Goal: Navigation & Orientation: Find specific page/section

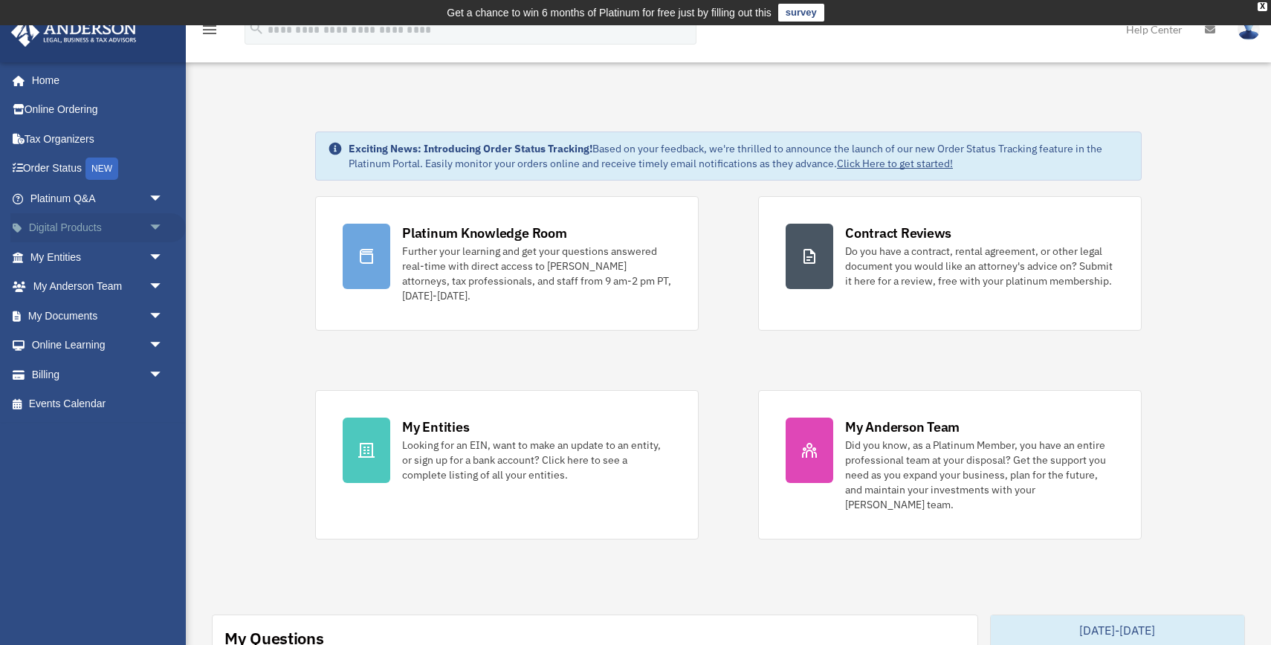
click at [77, 227] on link "Digital Products arrow_drop_down" at bounding box center [97, 228] width 175 height 30
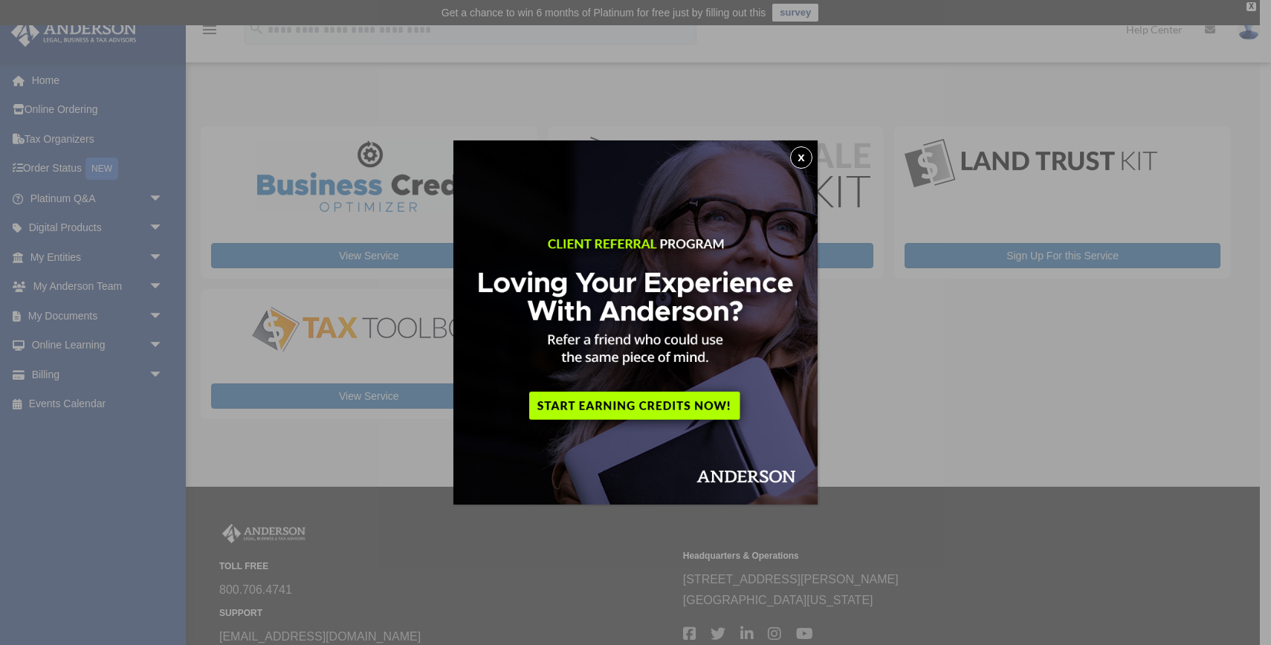
click at [802, 154] on button "x" at bounding box center [801, 157] width 22 height 22
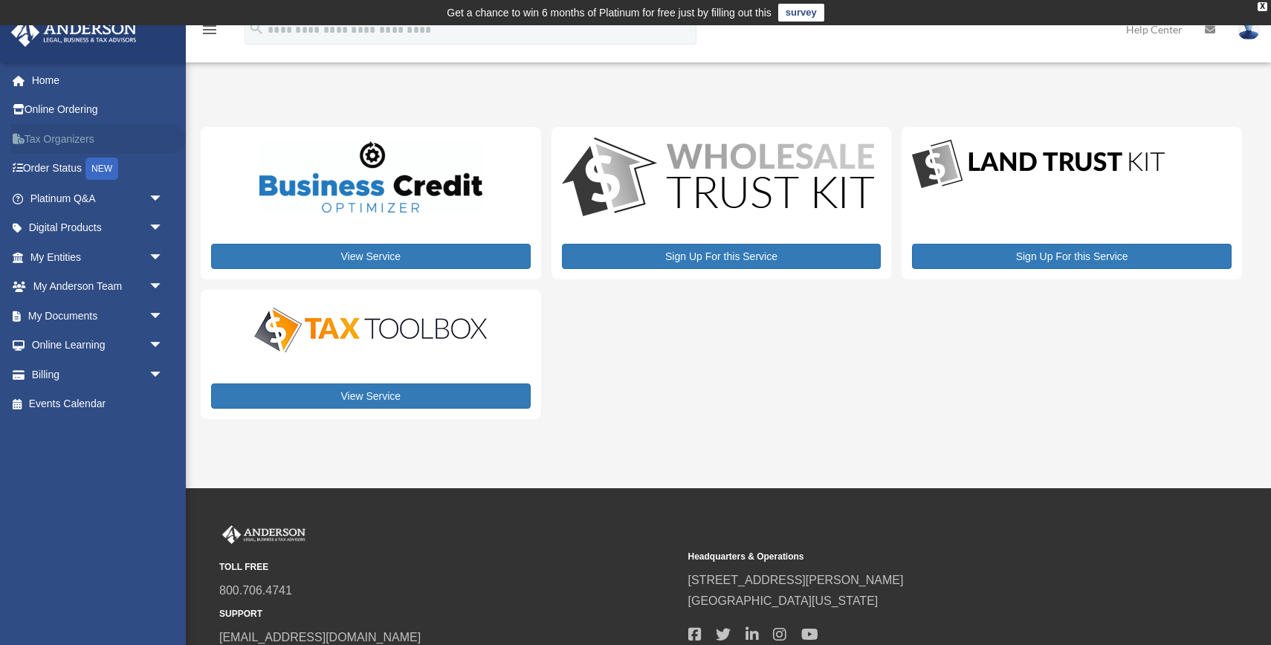
click at [50, 139] on link "Tax Organizers" at bounding box center [97, 139] width 175 height 30
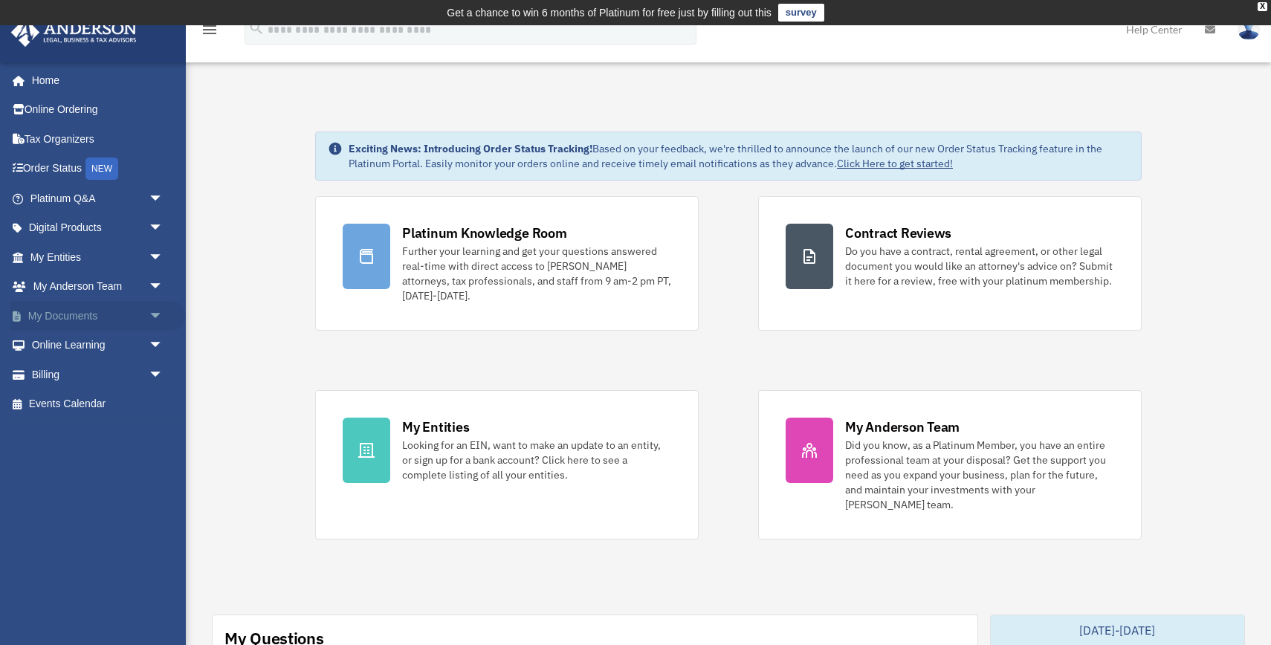
click at [68, 313] on link "My Documents arrow_drop_down" at bounding box center [97, 316] width 175 height 30
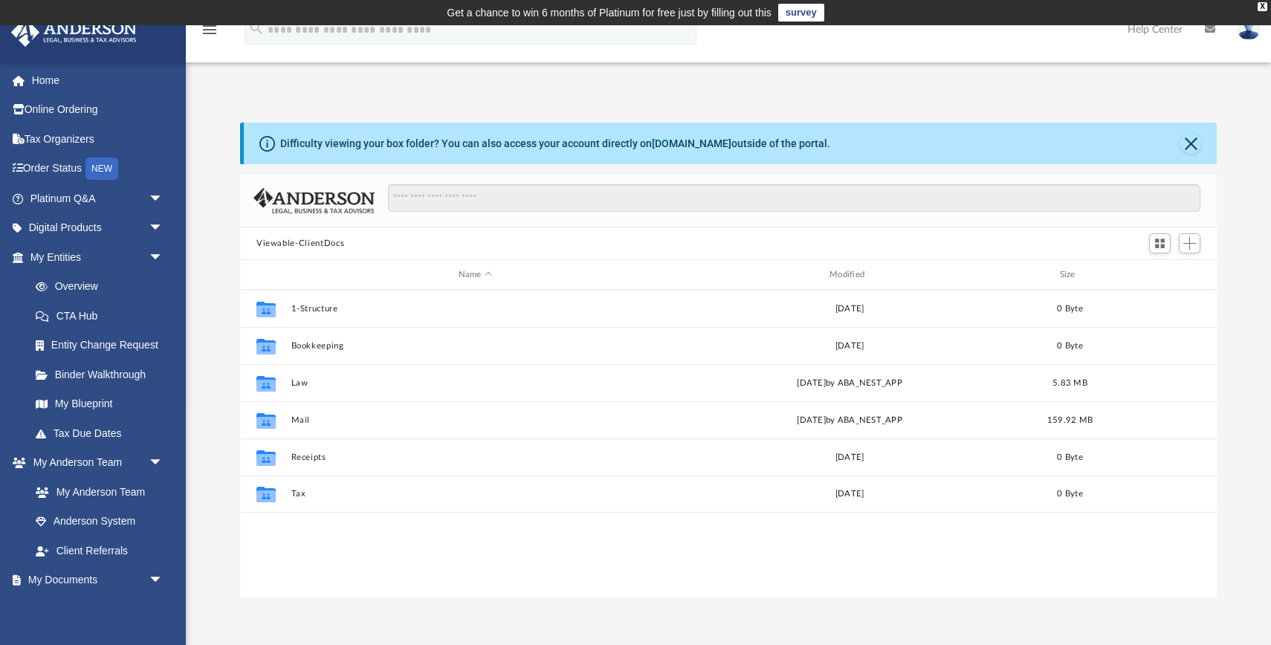
scroll to position [337, 977]
click at [155, 576] on span "arrow_drop_down" at bounding box center [164, 581] width 30 height 30
click at [207, 380] on div "Difficulty viewing your box folder? You can also access your account directly o…" at bounding box center [728, 360] width 1085 height 475
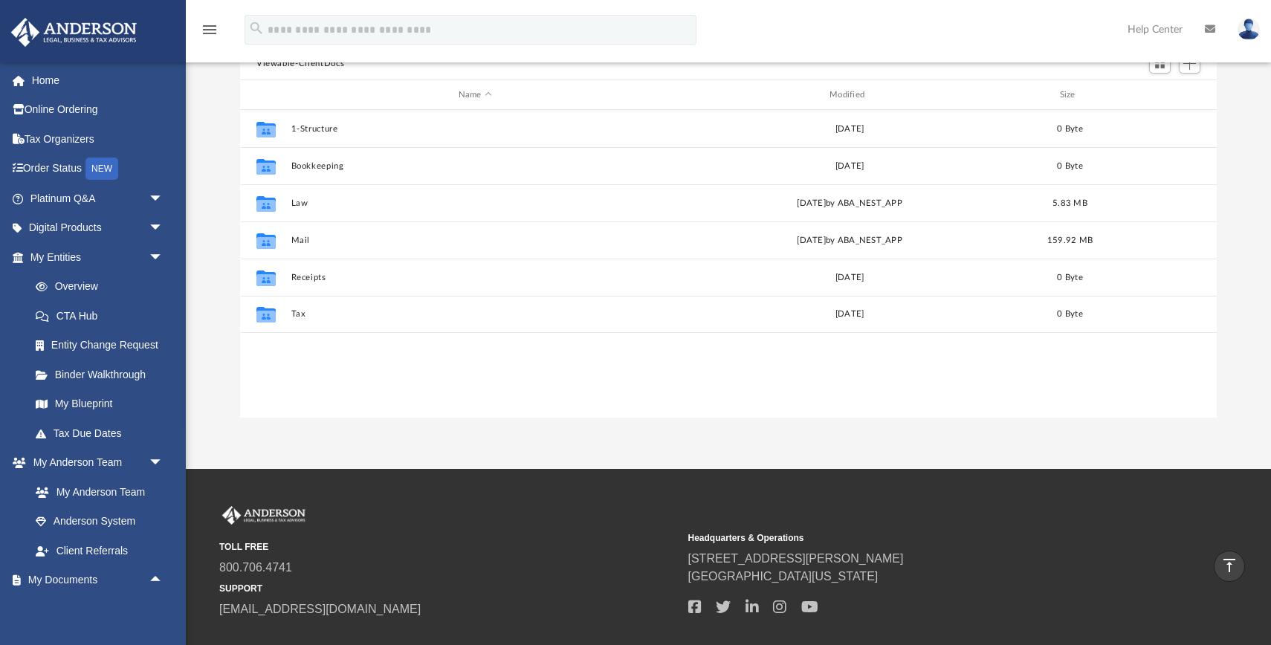
scroll to position [150, 0]
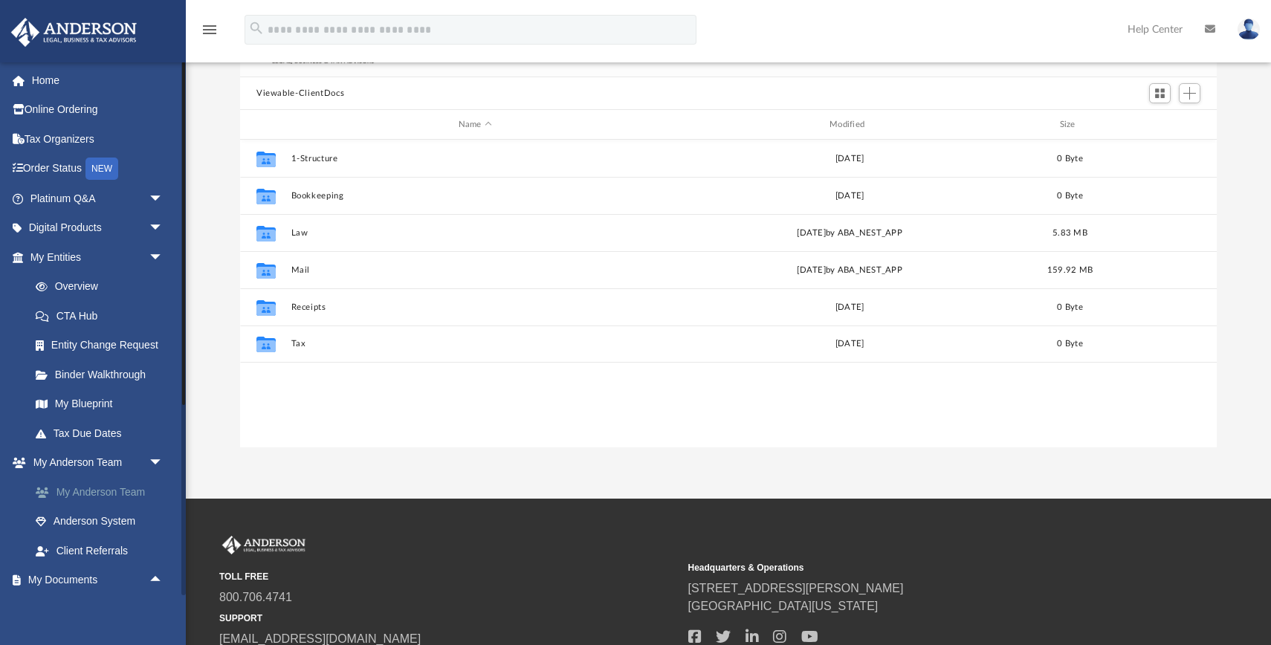
click at [85, 497] on link "My Anderson Team" at bounding box center [103, 492] width 165 height 30
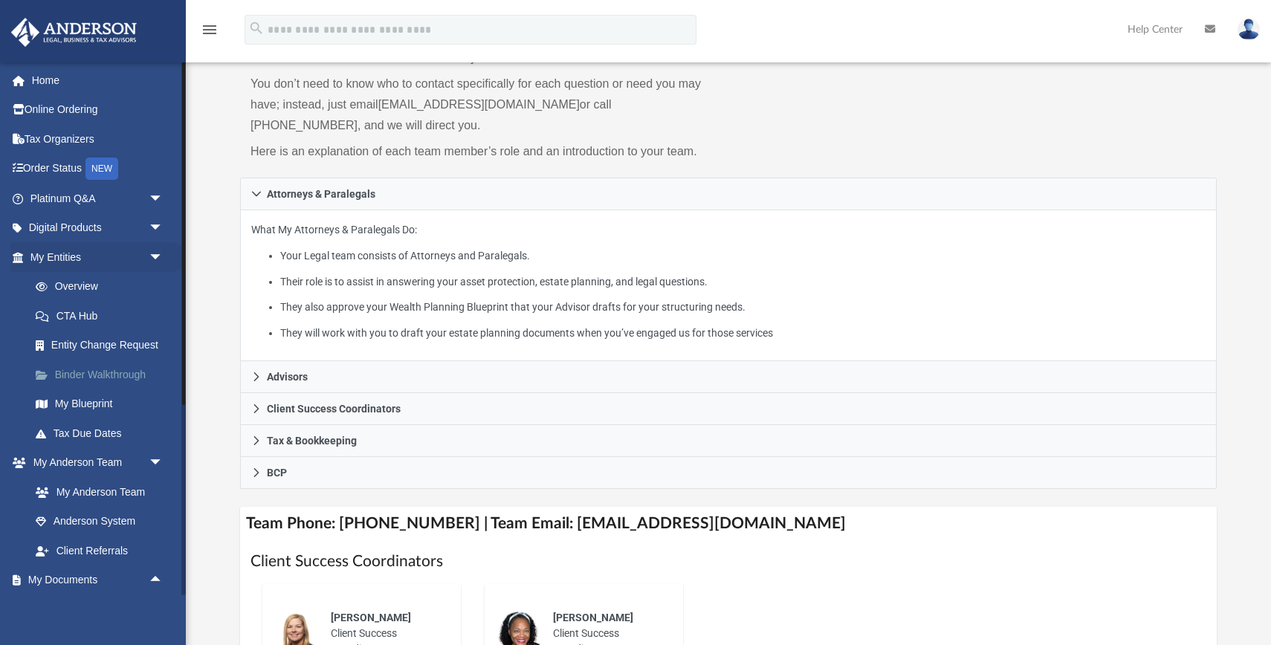
click at [106, 378] on link "Binder Walkthrough" at bounding box center [103, 375] width 165 height 30
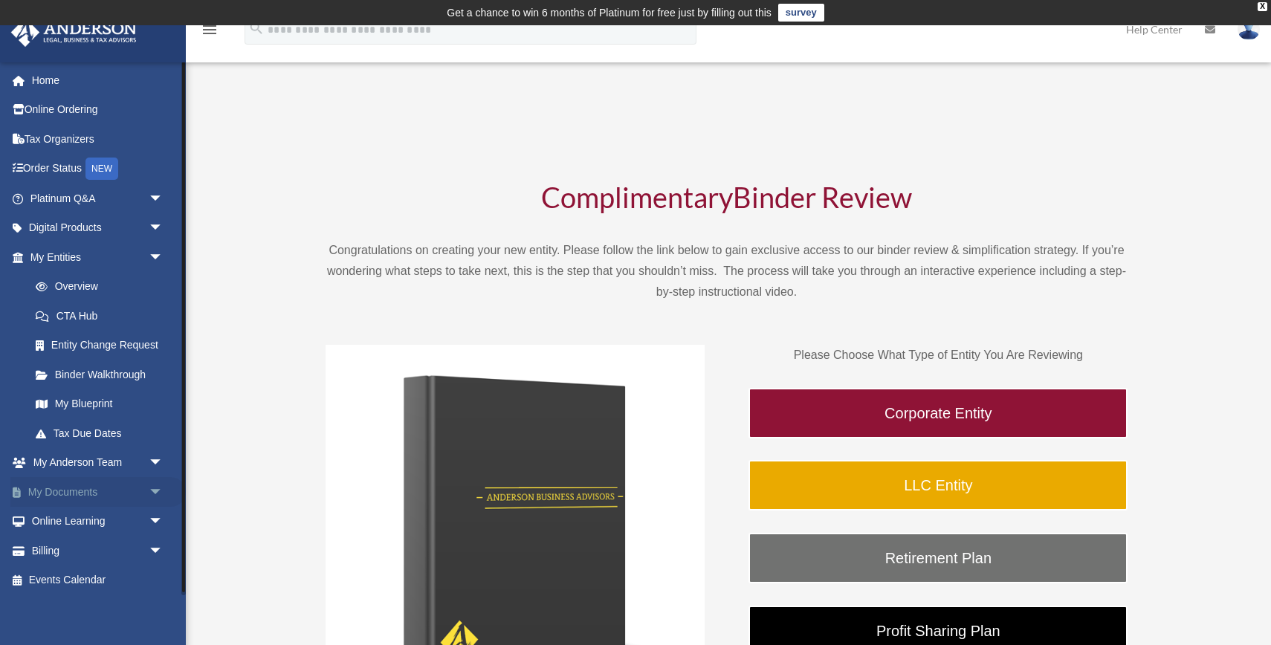
click at [85, 493] on link "My Documents arrow_drop_down" at bounding box center [97, 492] width 175 height 30
click at [156, 487] on span "arrow_drop_down" at bounding box center [164, 492] width 30 height 30
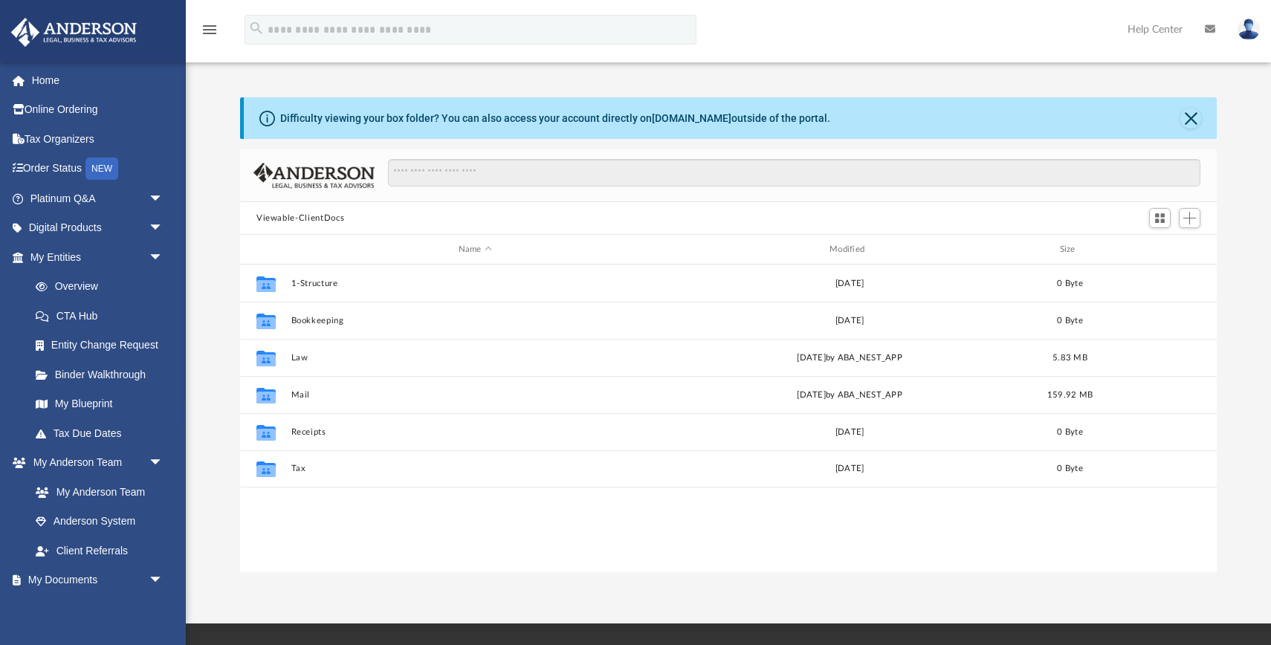
scroll to position [337, 977]
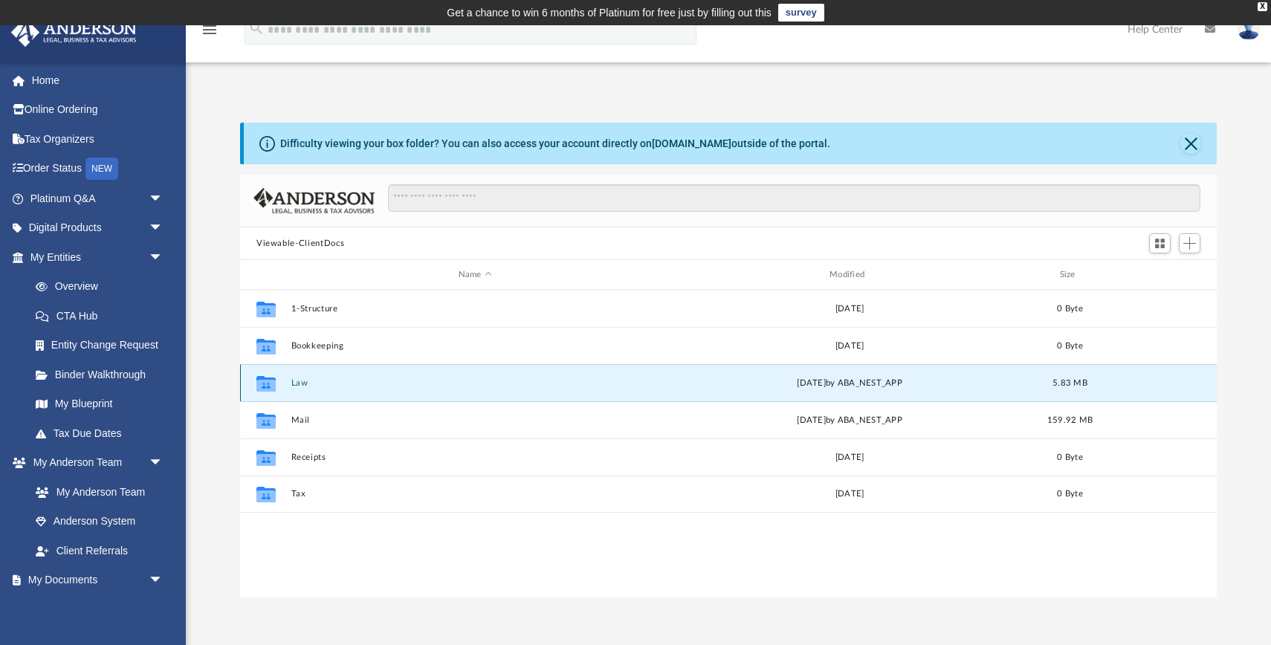
click at [302, 384] on button "Law" at bounding box center [475, 383] width 368 height 10
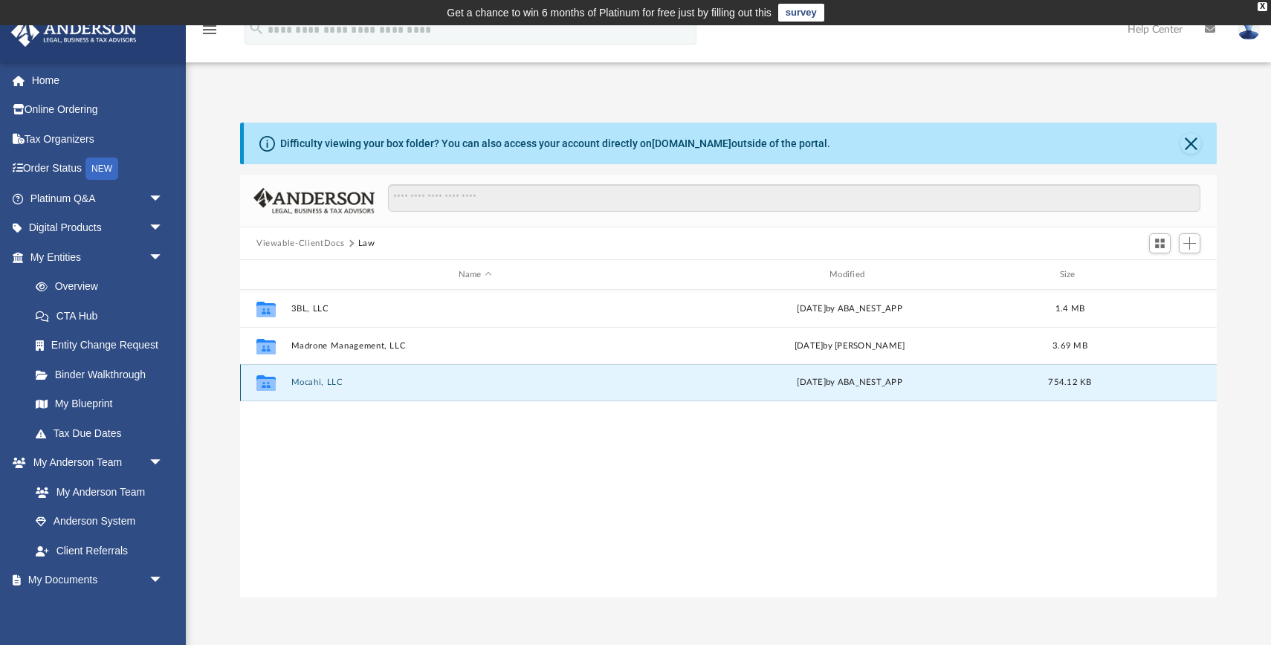
click at [320, 382] on button "Mocahi, LLC" at bounding box center [475, 383] width 368 height 10
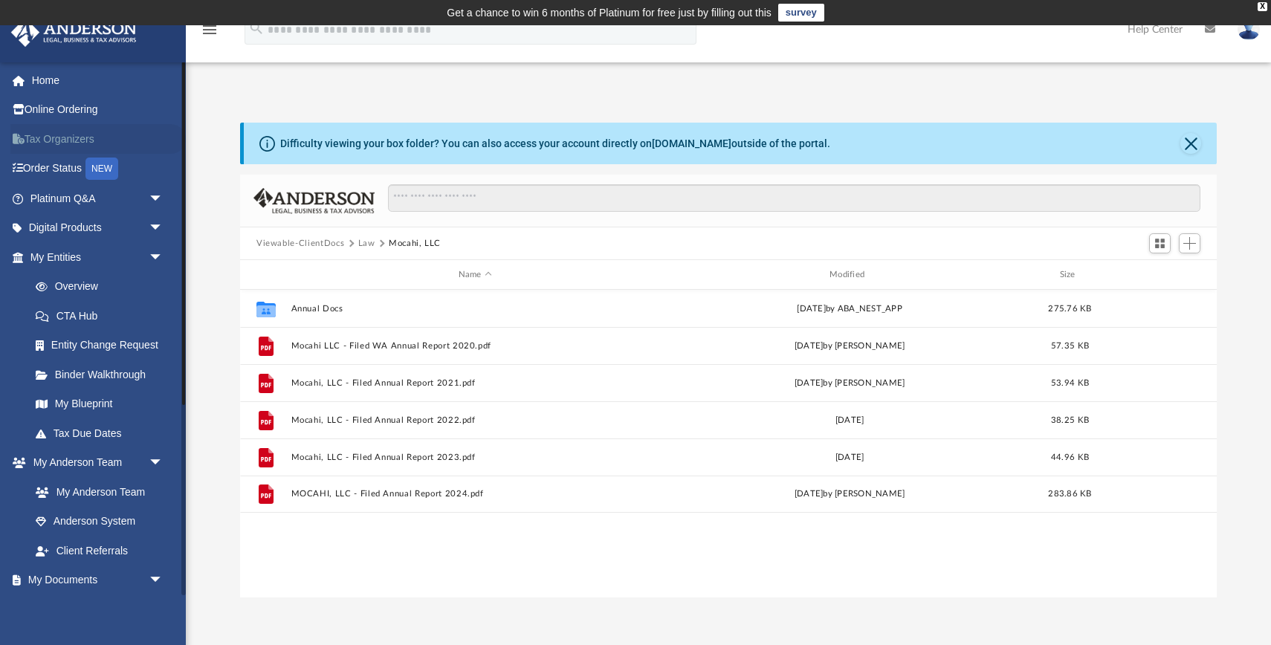
click at [62, 140] on link "Tax Organizers" at bounding box center [97, 139] width 175 height 30
